Goal: Find specific page/section: Find specific page/section

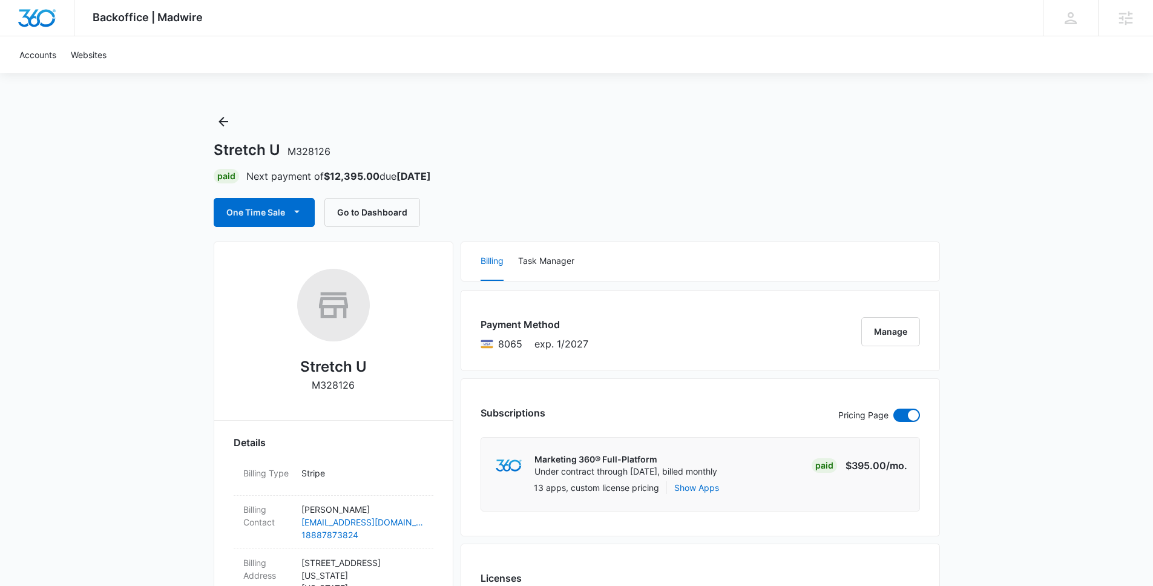
click at [235, 147] on h1 "Stretch U M328126" at bounding box center [272, 150] width 117 height 18
click at [225, 116] on icon "Back" at bounding box center [223, 121] width 15 height 15
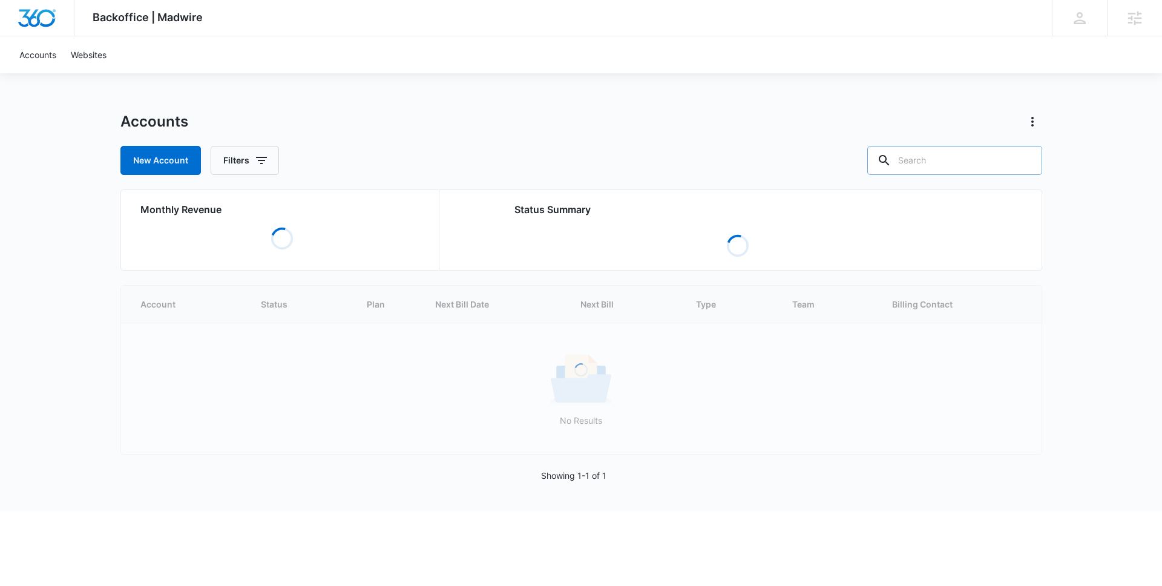
click at [966, 166] on input "text" at bounding box center [954, 160] width 175 height 29
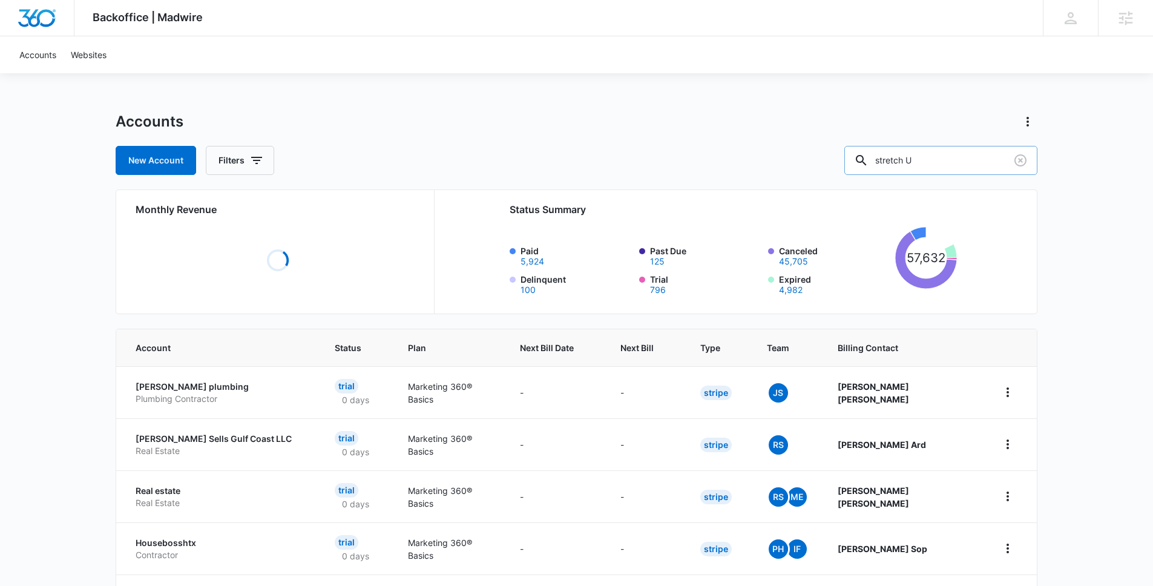
type input "stretch U"
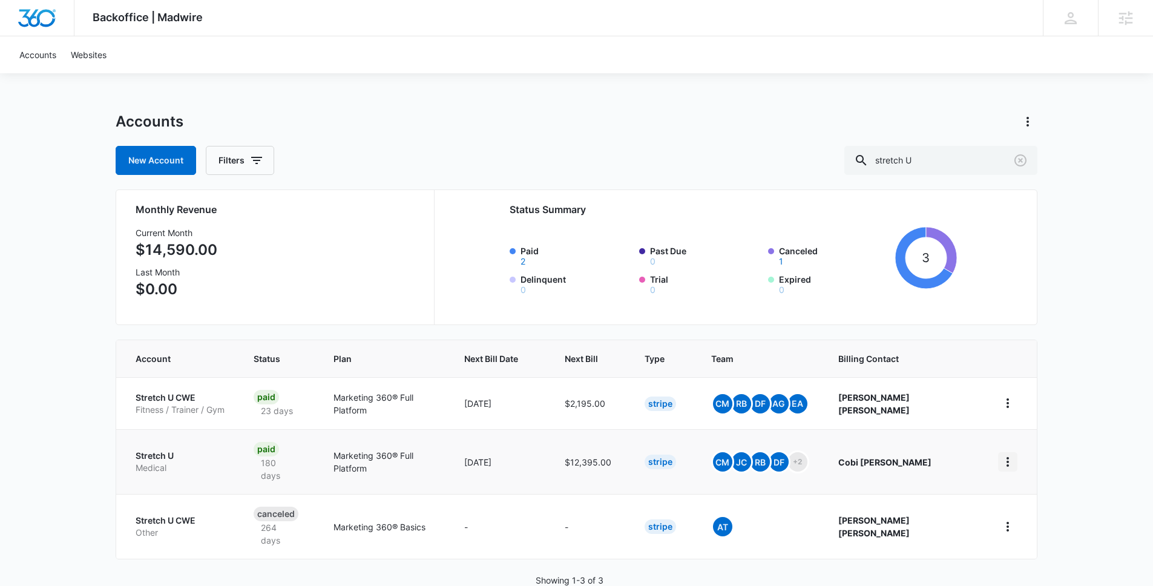
click at [1010, 455] on icon "home" at bounding box center [1007, 462] width 15 height 15
click at [152, 450] on p "Stretch U" at bounding box center [180, 456] width 89 height 12
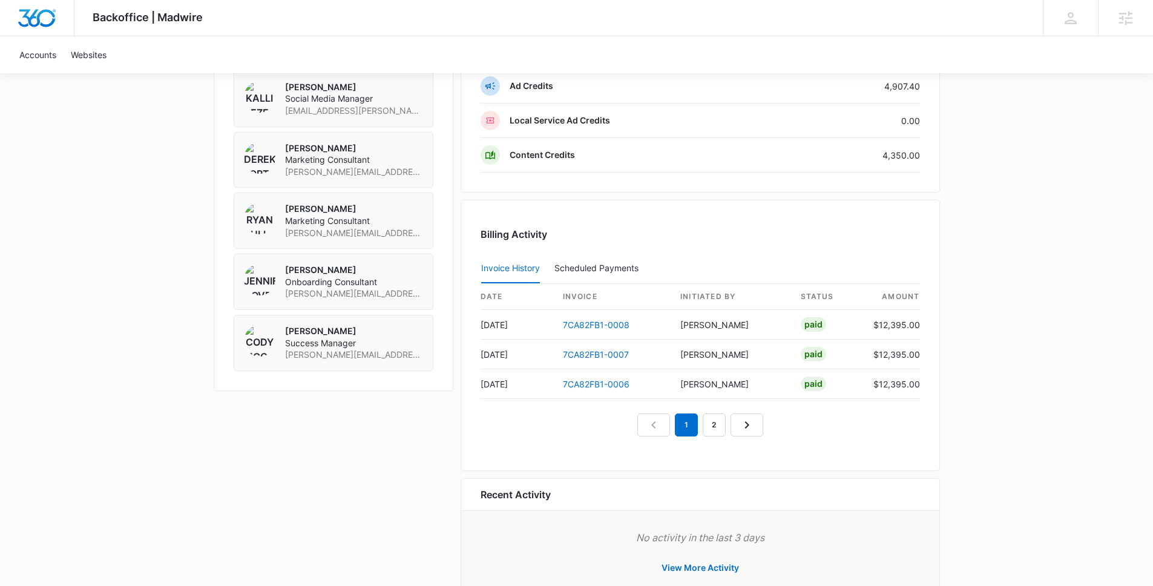
scroll to position [1025, 0]
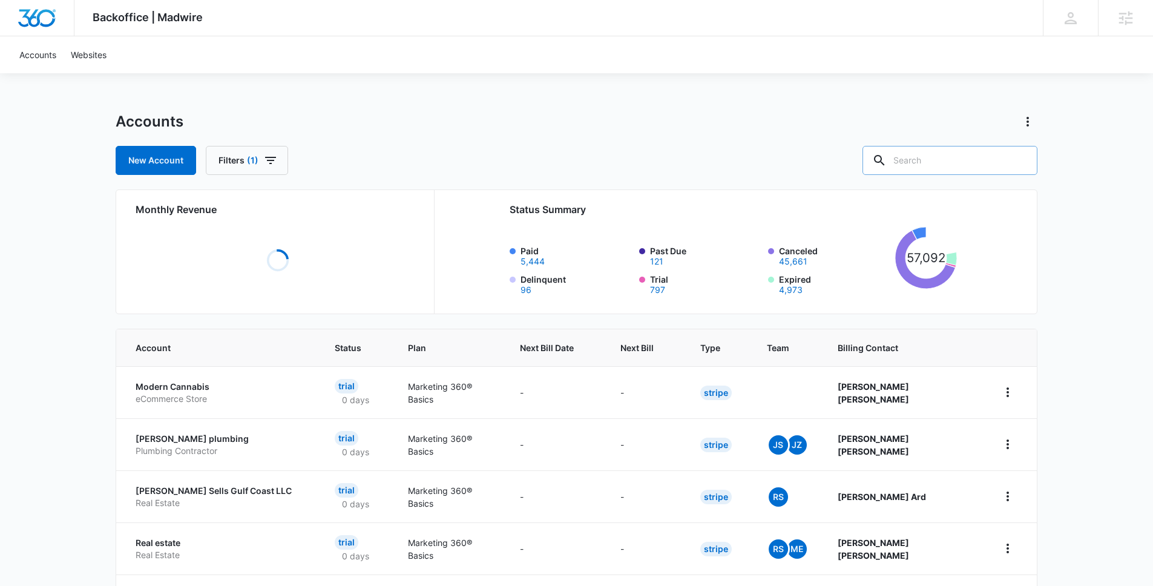
click at [947, 164] on input "text" at bounding box center [949, 160] width 175 height 29
type input "cheech"
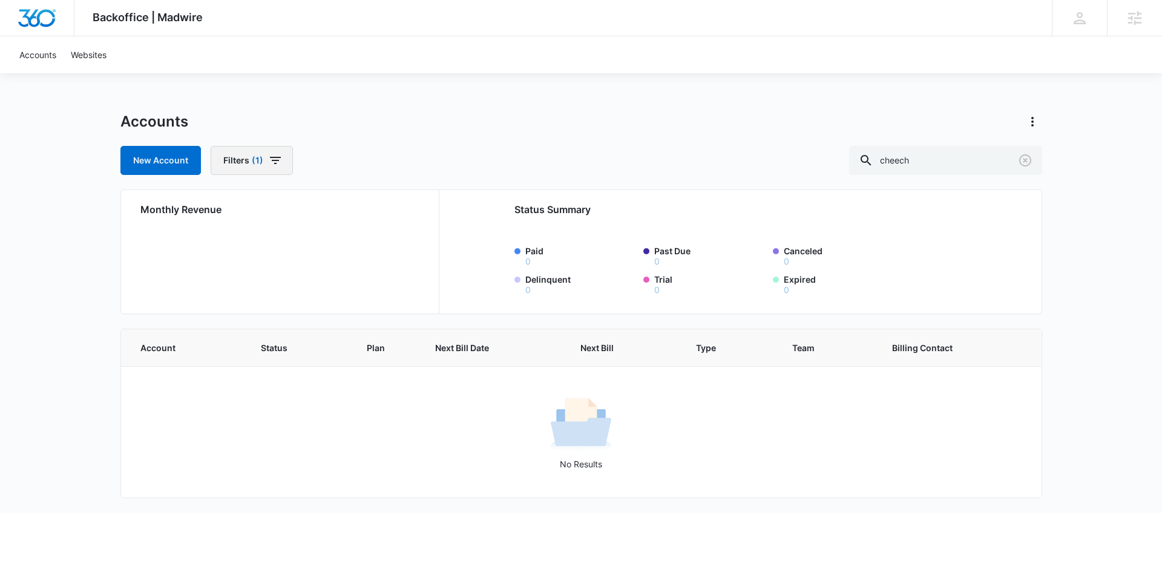
click at [259, 164] on span "(1)" at bounding box center [257, 160] width 11 height 8
click at [294, 237] on icon "Clear" at bounding box center [291, 236] width 9 height 9
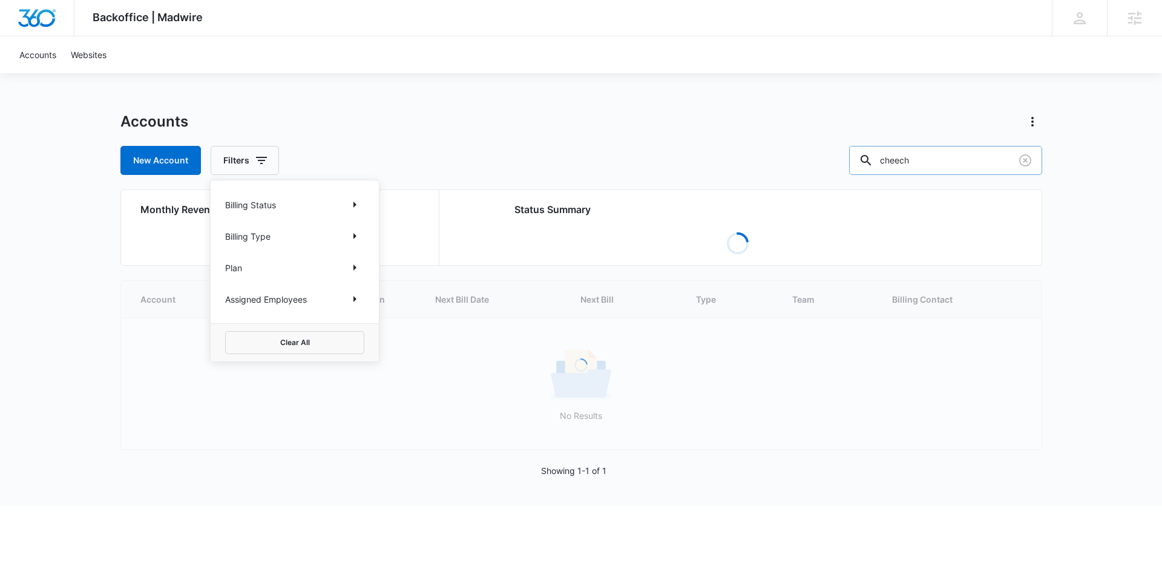
click at [975, 159] on input "cheech" at bounding box center [945, 160] width 193 height 29
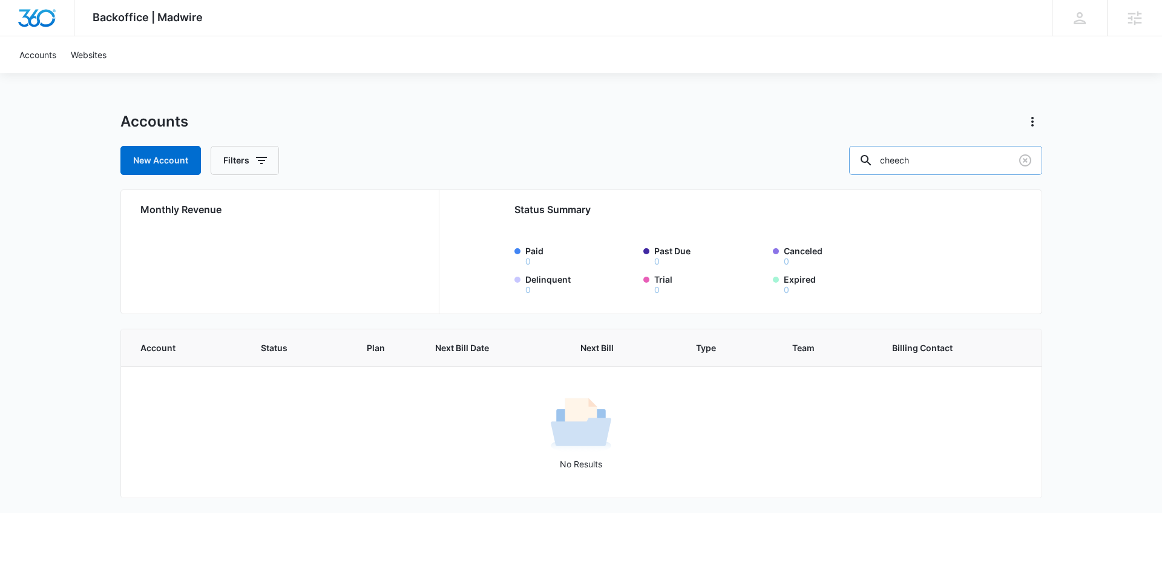
click at [958, 162] on input "cheech" at bounding box center [945, 160] width 193 height 29
